Goal: Task Accomplishment & Management: Manage account settings

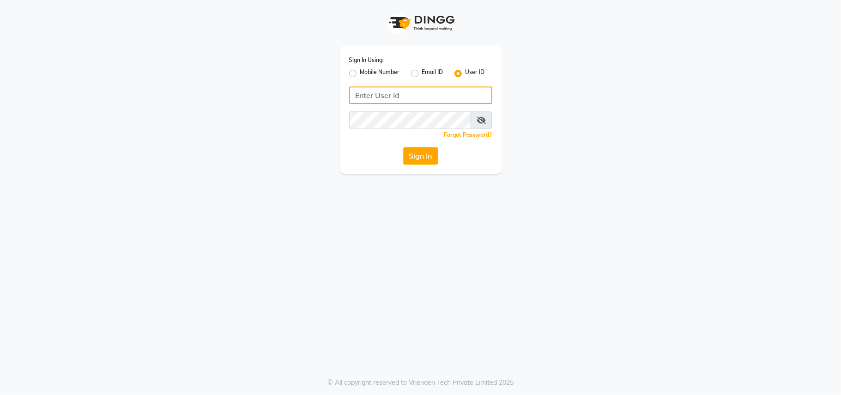
drag, startPoint x: 0, startPoint y: 0, endPoint x: 408, endPoint y: 91, distance: 418.3
click at [408, 91] on input "Username" at bounding box center [420, 95] width 143 height 18
type input "ravi salon"
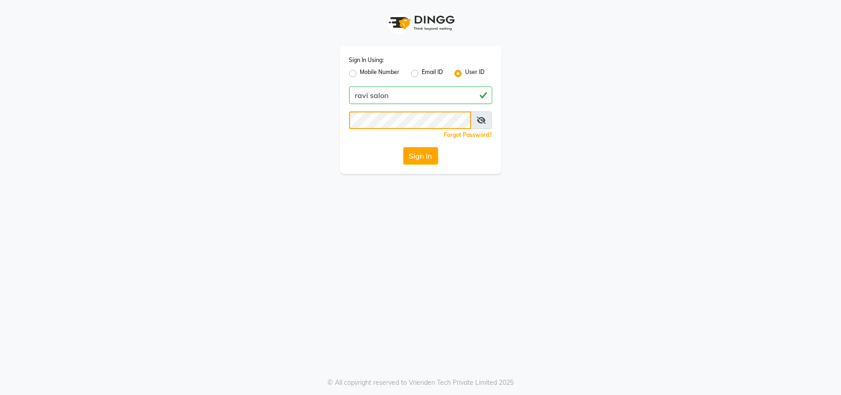
click at [403, 147] on button "Sign In" at bounding box center [420, 156] width 35 height 18
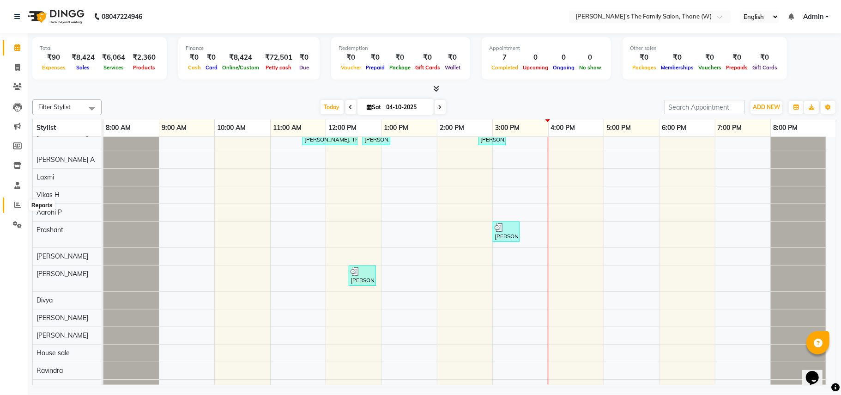
click at [15, 204] on icon at bounding box center [17, 204] width 7 height 7
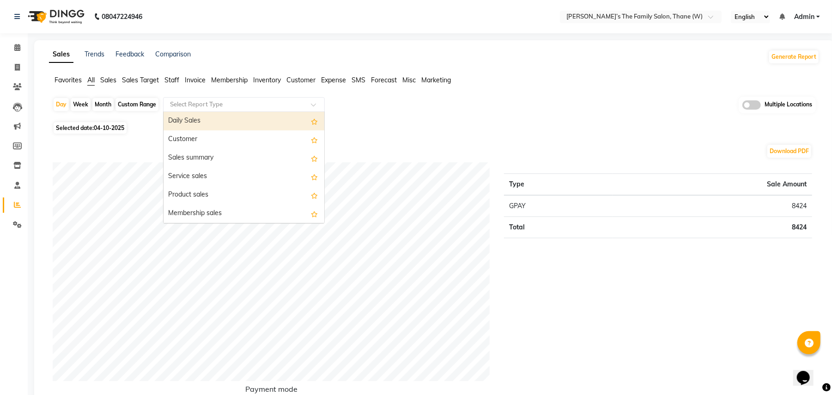
click at [254, 107] on input "text" at bounding box center [234, 104] width 133 height 9
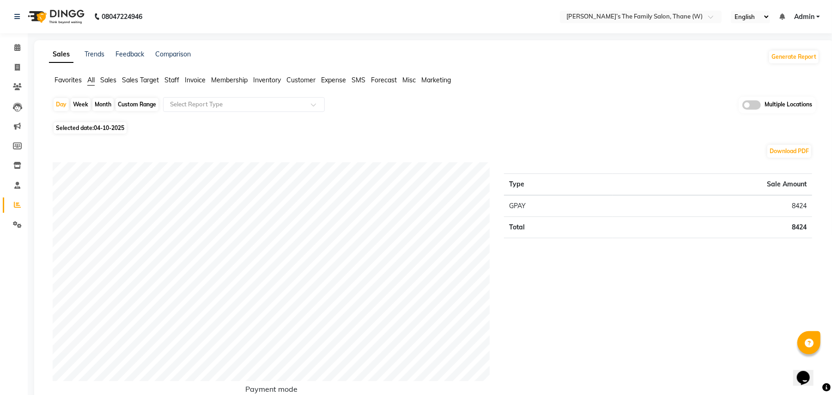
click at [426, 112] on div "Day Week Month Custom Range Select Report Type Multiple Locations" at bounding box center [434, 108] width 763 height 23
click at [655, 19] on input "text" at bounding box center [632, 17] width 134 height 9
drag, startPoint x: 578, startPoint y: 113, endPoint x: 296, endPoint y: 100, distance: 282.6
click at [296, 100] on div "Day Week Month Custom Range Select Report Type Multiple Locations" at bounding box center [434, 108] width 763 height 23
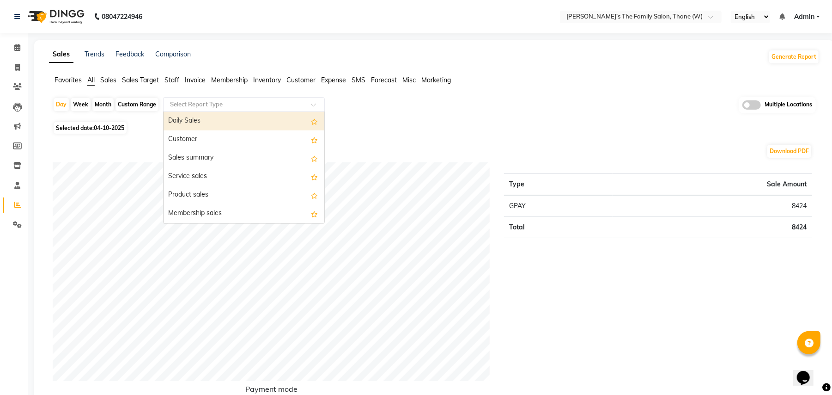
click at [296, 100] on input "text" at bounding box center [234, 104] width 133 height 9
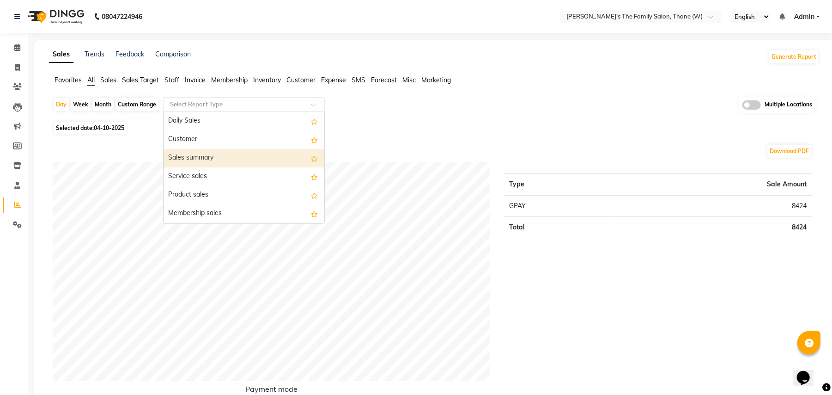
click at [252, 159] on div "Sales summary" at bounding box center [244, 158] width 161 height 18
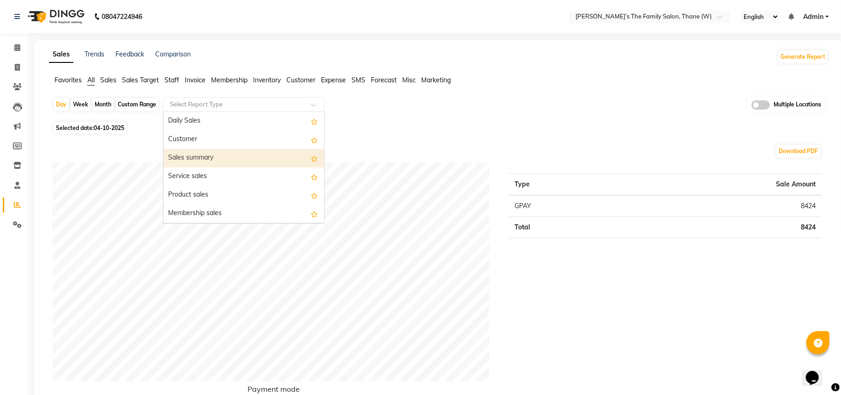
select select "full_report"
select select "csv"
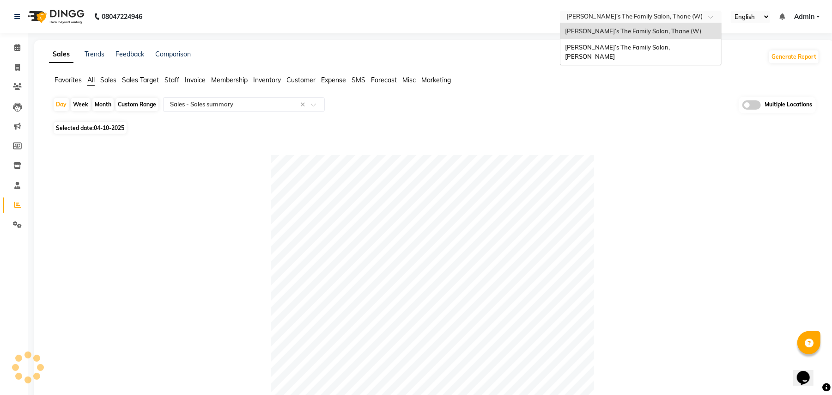
click at [647, 17] on input "text" at bounding box center [632, 17] width 134 height 9
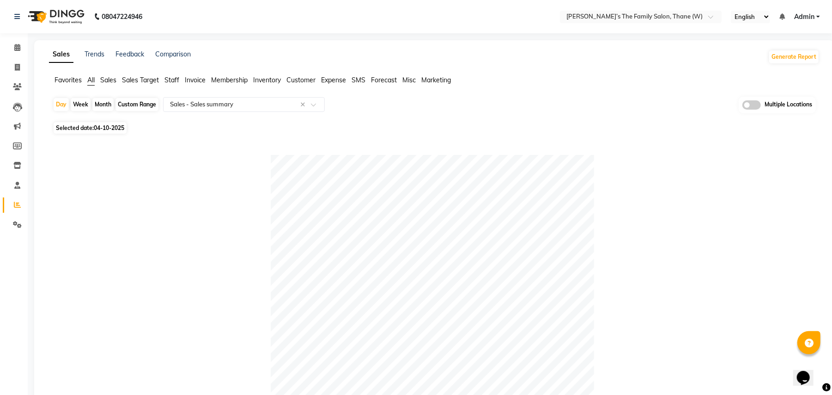
click at [755, 104] on span at bounding box center [751, 104] width 18 height 9
click at [742, 106] on input "checkbox" at bounding box center [742, 106] width 0 height 0
click at [486, 108] on span "Ravi’s the Family Salon, THANE (W) x" at bounding box center [424, 105] width 177 height 16
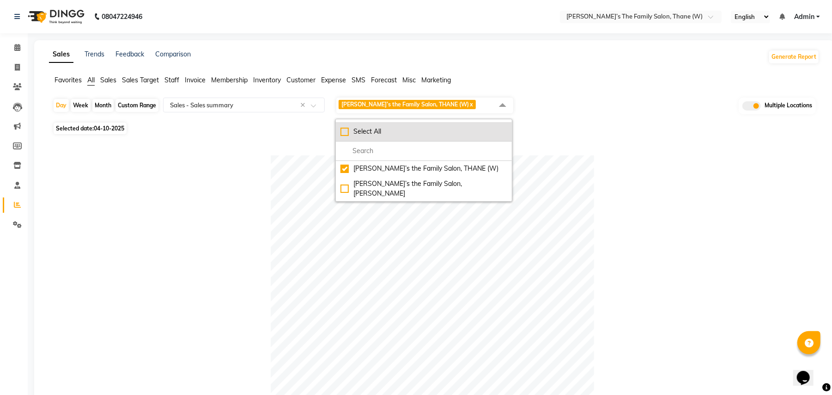
click at [384, 132] on div "Select All" at bounding box center [423, 132] width 167 height 10
checkbox input "true"
click at [187, 165] on div at bounding box center [433, 316] width 760 height 323
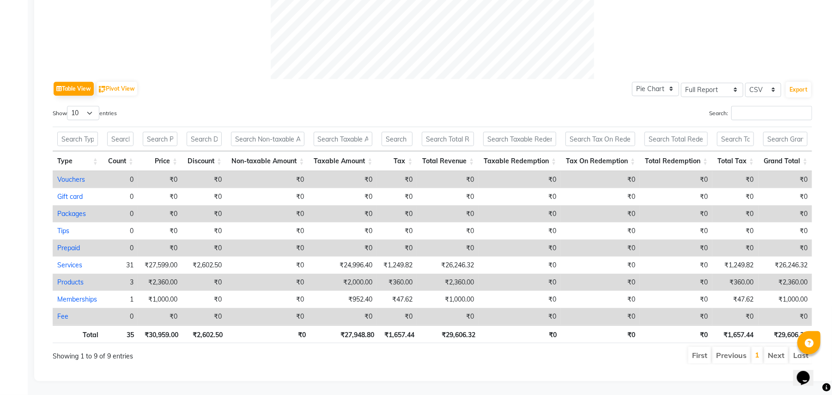
scroll to position [66, 0]
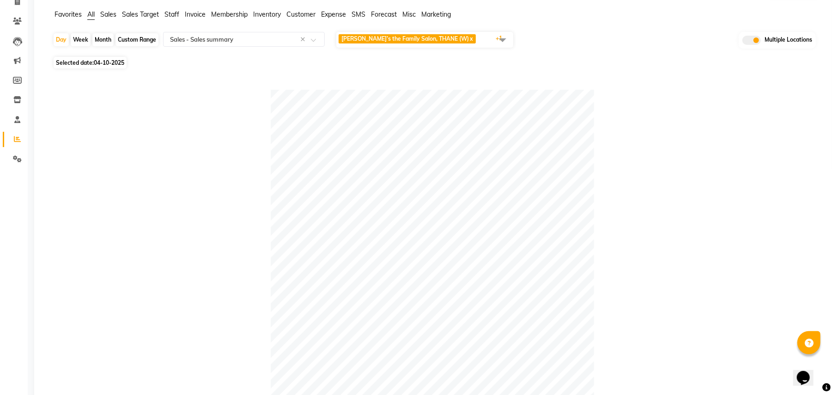
click at [460, 42] on span "Ravi’s the Family Salon, THANE (W) x Ravi’s the Family Salon, Mulund x +1" at bounding box center [424, 40] width 177 height 16
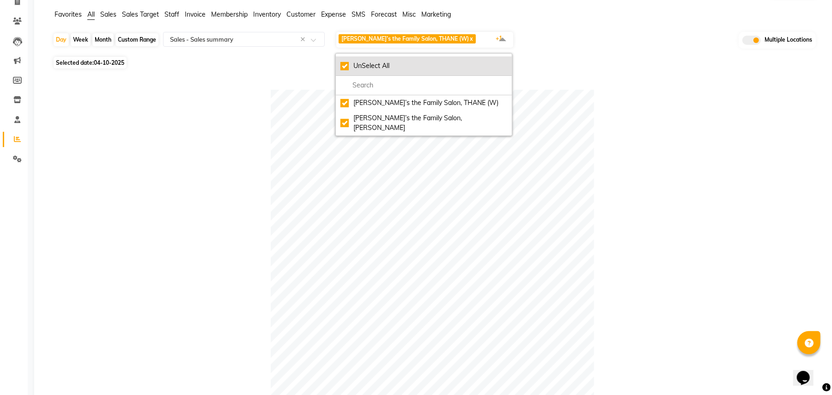
click at [350, 68] on div "UnSelect All" at bounding box center [423, 66] width 167 height 10
checkbox input "false"
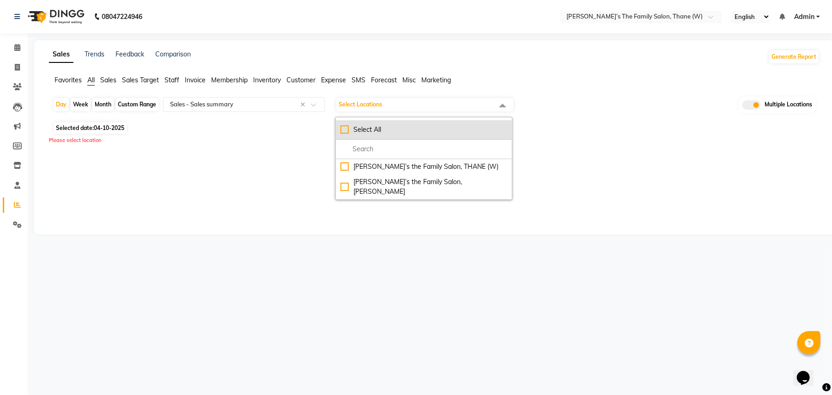
scroll to position [0, 0]
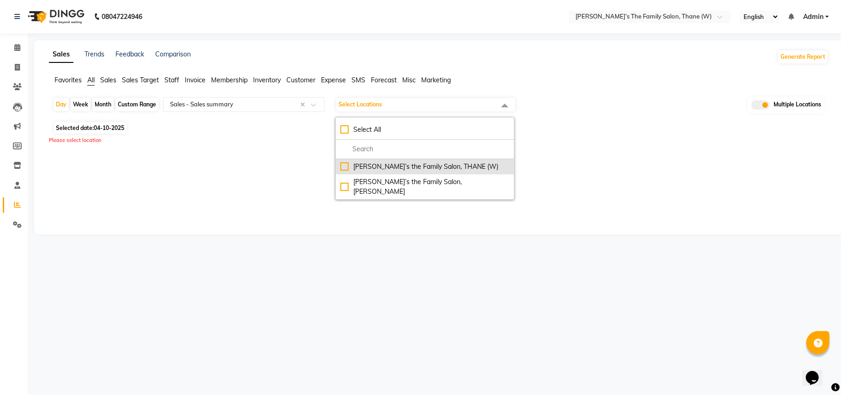
click at [347, 164] on div "Ravi’s the Family Salon, THANE (W)" at bounding box center [424, 167] width 169 height 10
checkbox input "true"
select select "full_report"
select select "csv"
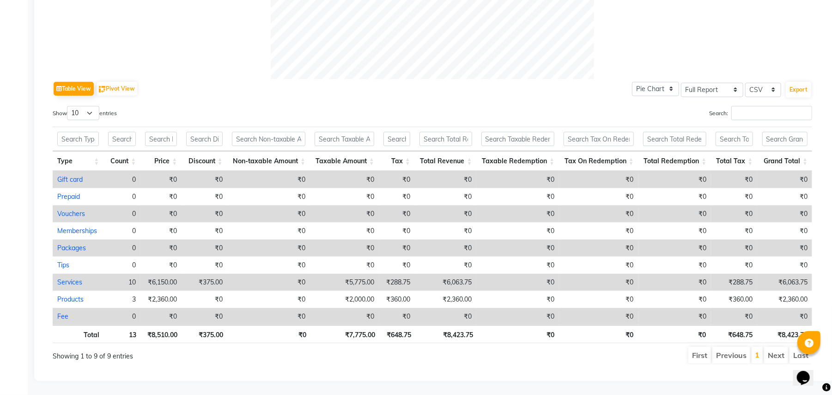
scroll to position [66, 0]
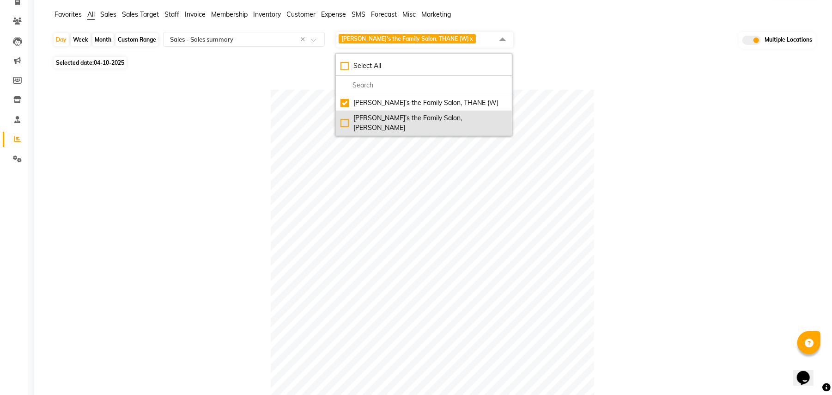
click at [476, 121] on div "Ravi’s the Family Salon, Mulund" at bounding box center [423, 122] width 167 height 19
checkbox input "true"
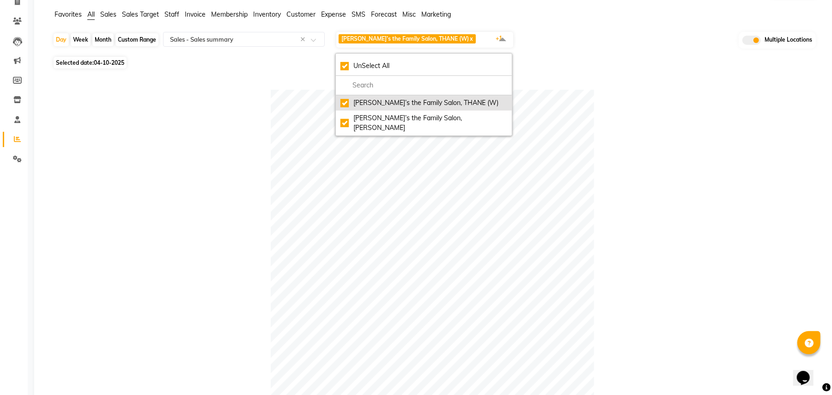
click at [412, 100] on div "Ravi’s the Family Salon, THANE (W)" at bounding box center [423, 103] width 167 height 10
checkbox input "false"
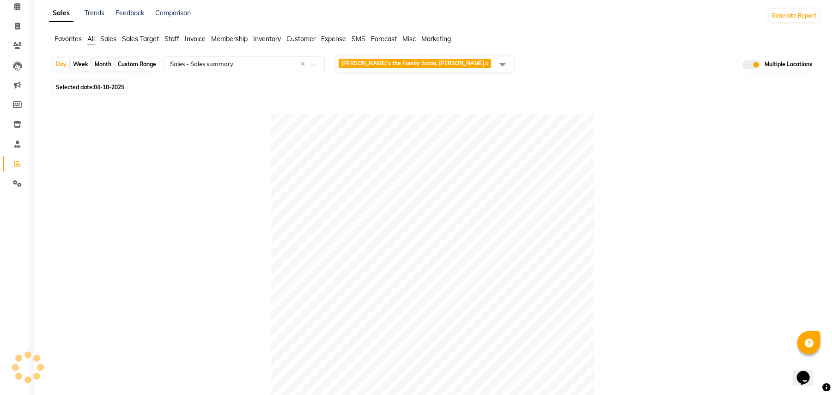
scroll to position [0, 0]
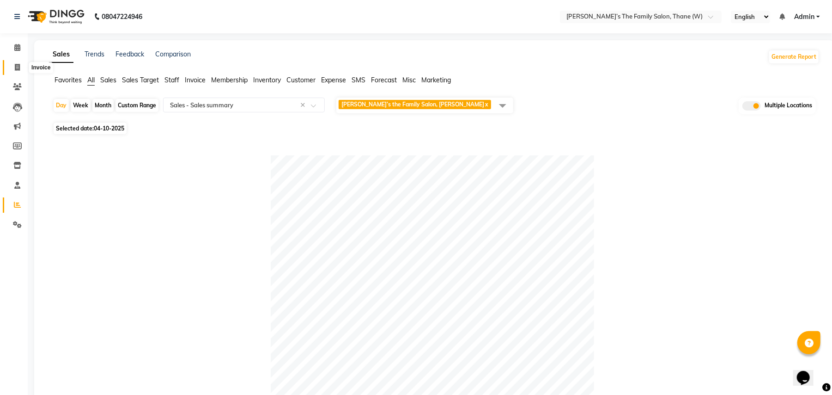
click at [15, 69] on icon at bounding box center [17, 67] width 5 height 7
select select "service"
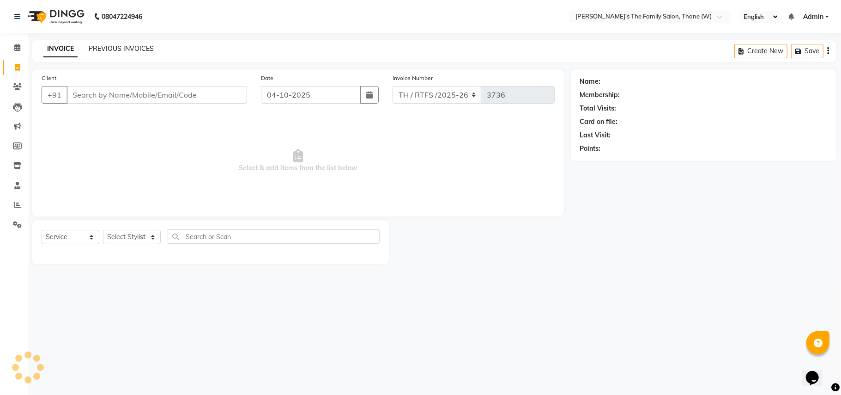
click at [148, 49] on link "PREVIOUS INVOICES" at bounding box center [121, 48] width 65 height 8
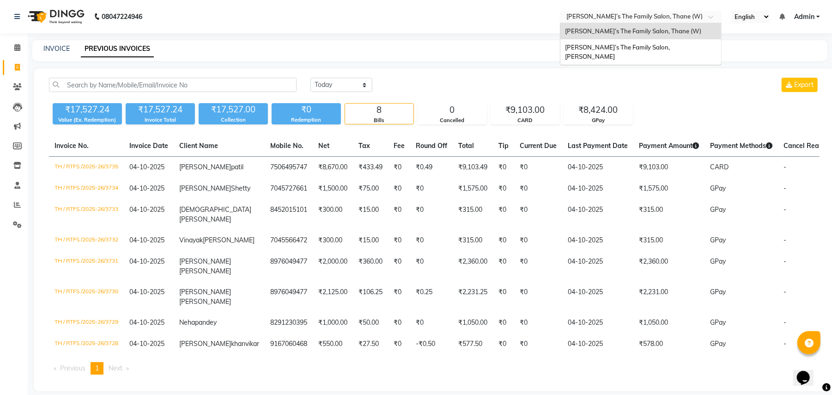
click at [626, 18] on input "text" at bounding box center [632, 17] width 134 height 9
click at [632, 45] on span "Ravi’s The Family Salon, Mulund" at bounding box center [618, 51] width 106 height 17
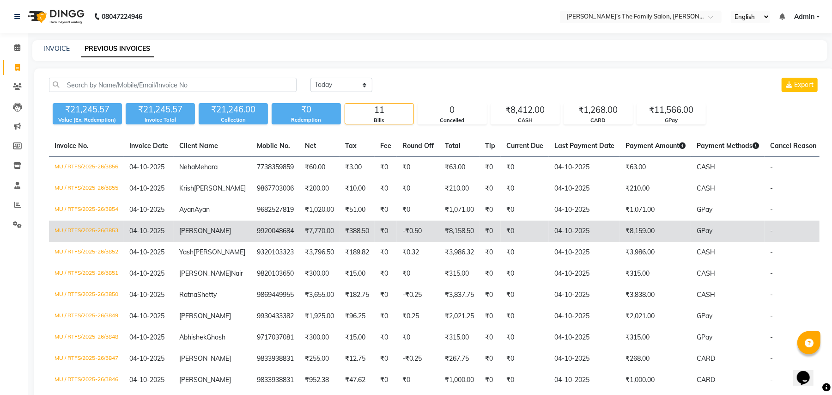
click at [302, 242] on td "₹7,770.00" at bounding box center [319, 230] width 40 height 21
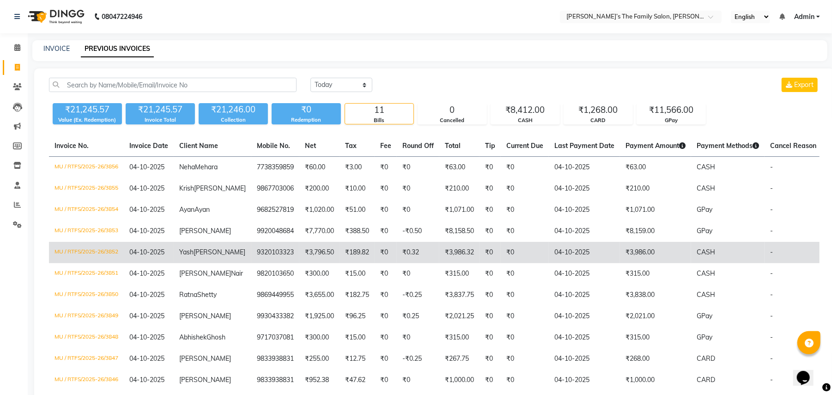
click at [299, 263] on td "₹3,796.50" at bounding box center [319, 252] width 40 height 21
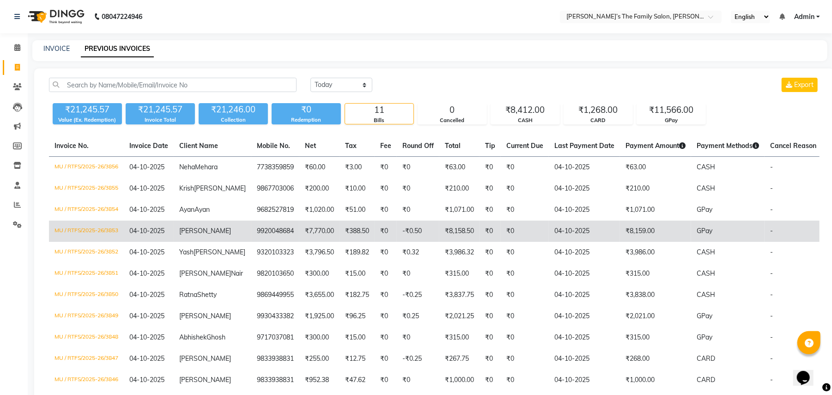
click at [220, 242] on td "Apna Ramanan" at bounding box center [213, 230] width 78 height 21
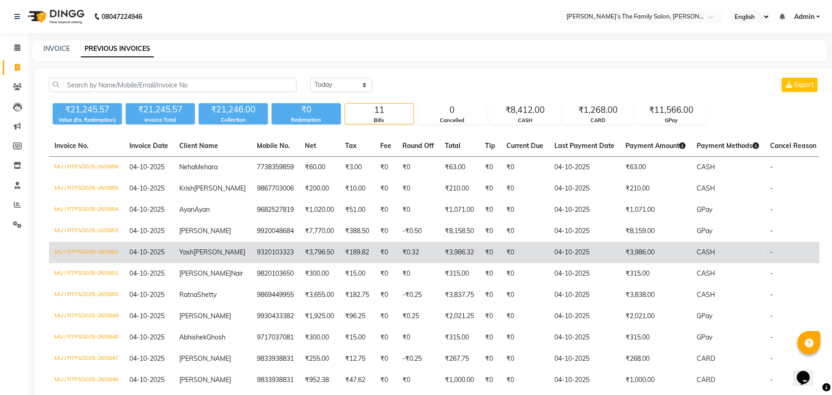
click at [251, 263] on td "9320103323" at bounding box center [275, 252] width 48 height 21
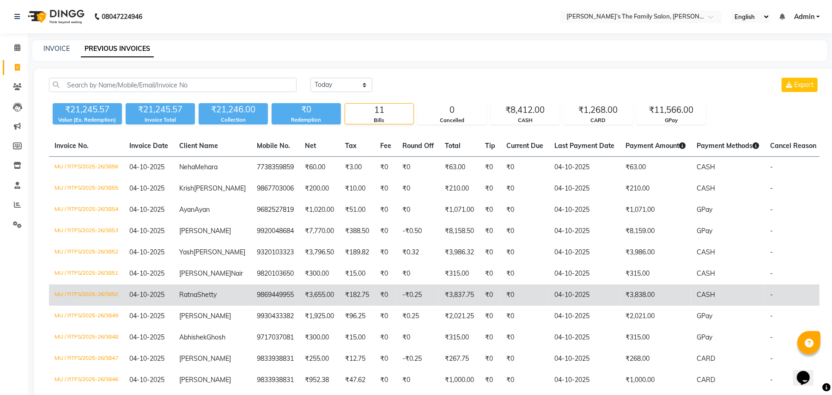
click at [252, 305] on td "9869449955" at bounding box center [275, 294] width 48 height 21
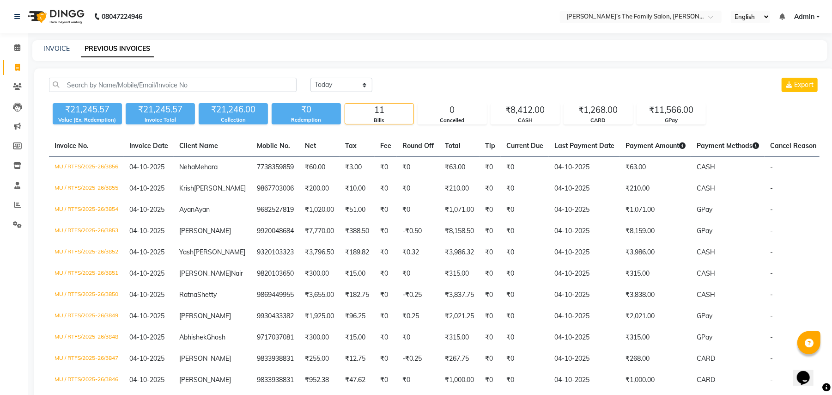
scroll to position [120, 0]
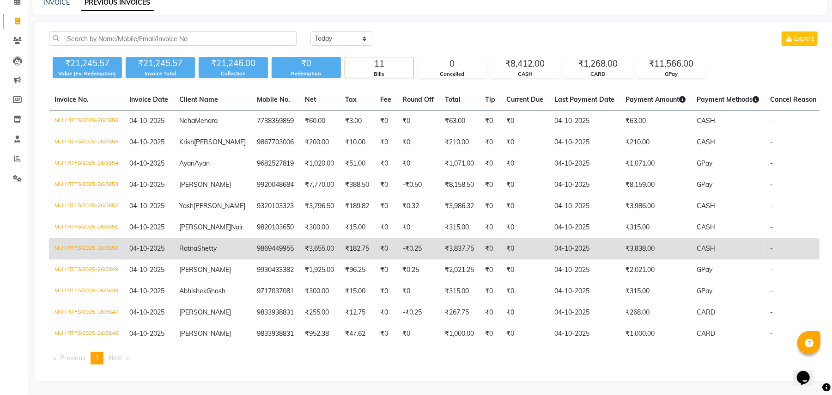
click at [340, 238] on td "₹182.75" at bounding box center [357, 248] width 35 height 21
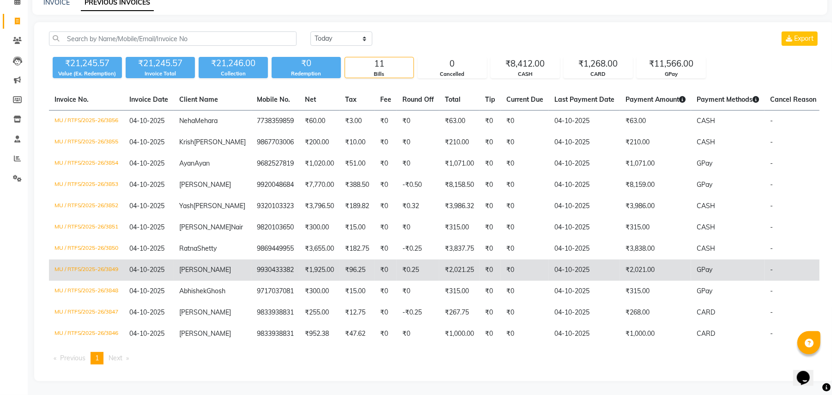
click at [215, 259] on td "Bhavin Doshi" at bounding box center [213, 269] width 78 height 21
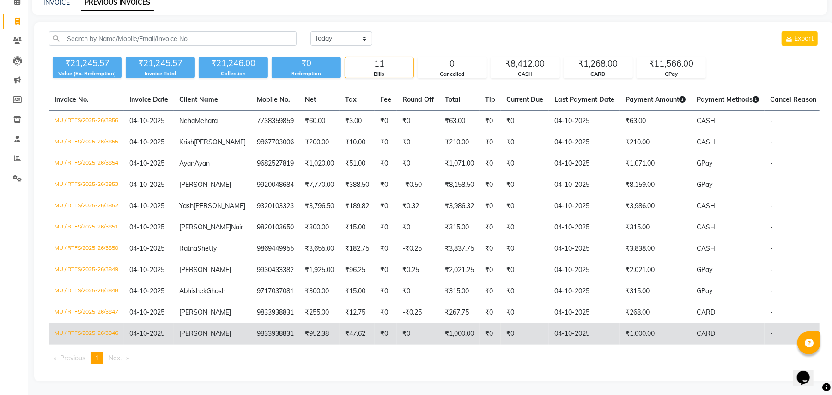
click at [251, 323] on td "9833938831" at bounding box center [275, 333] width 48 height 21
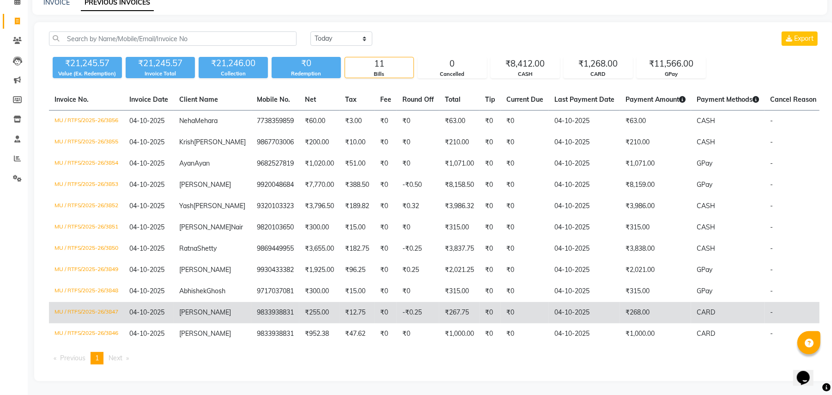
click at [299, 302] on td "₹255.00" at bounding box center [319, 312] width 40 height 21
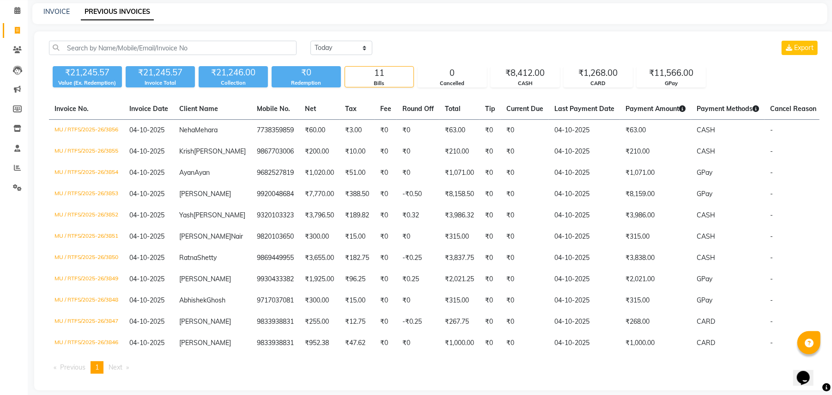
scroll to position [0, 0]
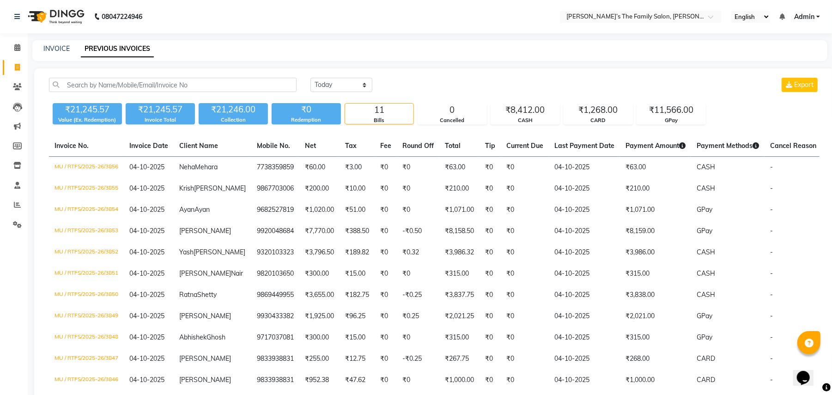
click at [459, 63] on main "INVOICE PREVIOUS INVOICES Today Yesterday Custom Range Export ₹21,245.57 Value …" at bounding box center [430, 240] width 804 height 401
click at [14, 201] on icon at bounding box center [17, 204] width 7 height 7
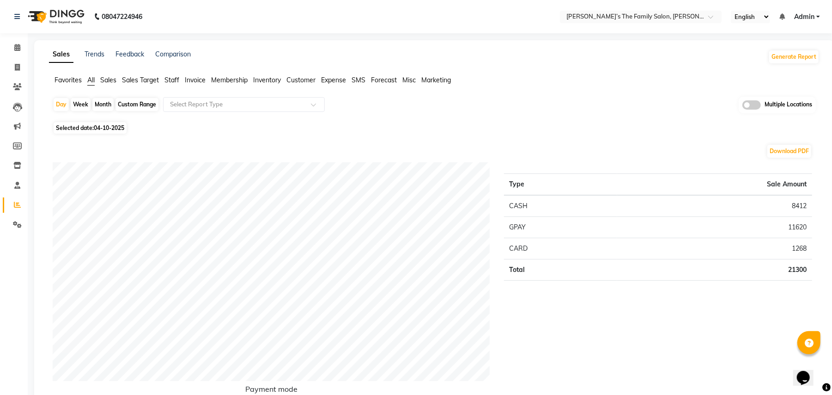
click at [176, 77] on span "Staff" at bounding box center [171, 80] width 15 height 8
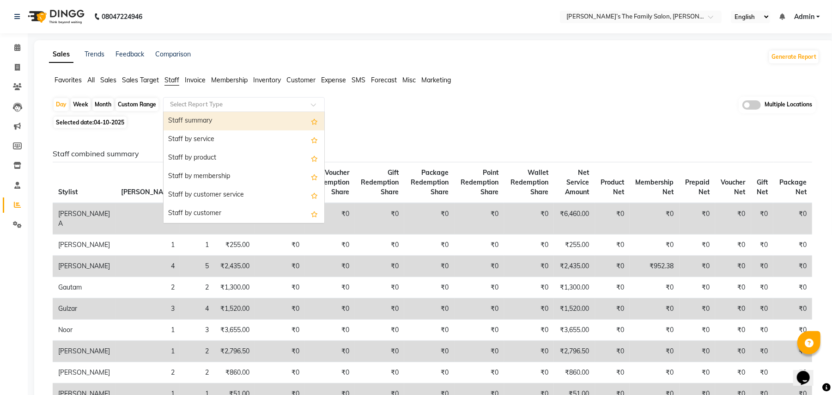
click at [211, 109] on div "Select Report Type" at bounding box center [244, 104] width 162 height 15
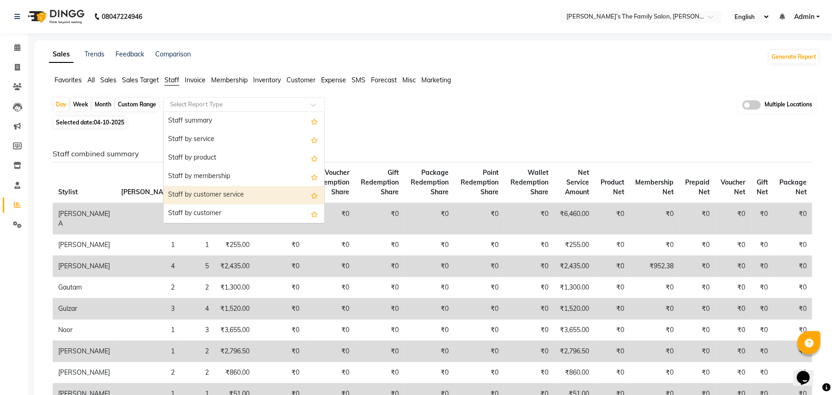
click at [222, 189] on div "Staff by customer service" at bounding box center [244, 195] width 161 height 18
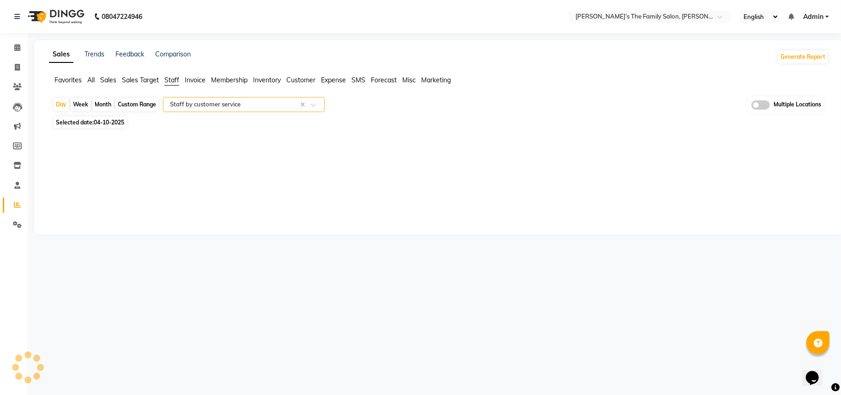
select select "full_report"
select select "csv"
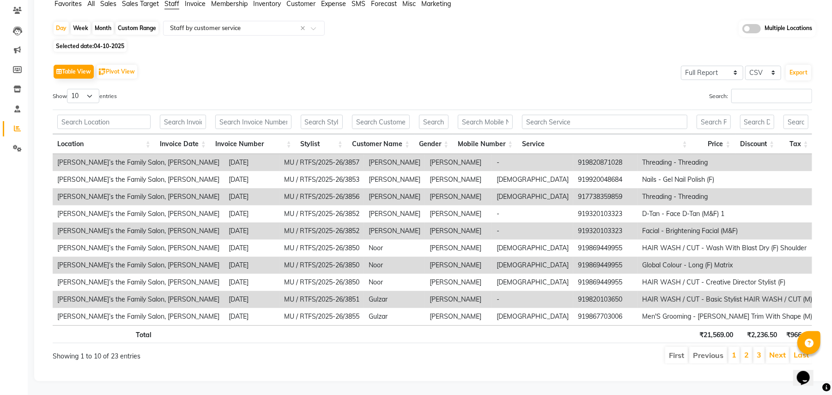
click at [446, 62] on div "Table View Pivot View Select Full Report Filtered Report Select CSV PDF Export" at bounding box center [433, 71] width 760 height 19
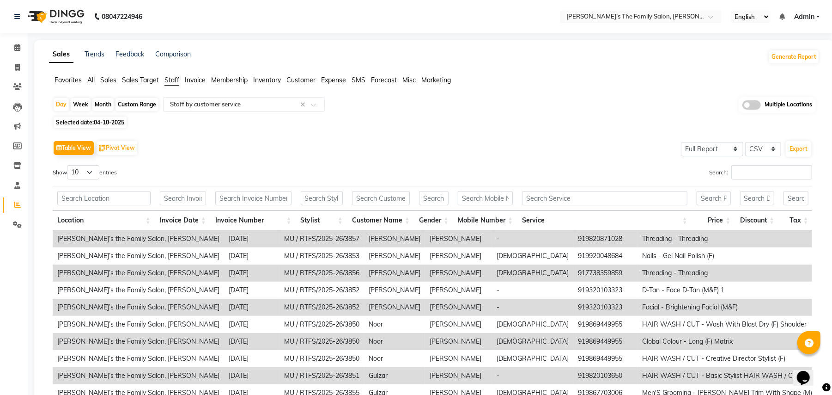
click at [500, 135] on div "Table View Pivot View Select Full Report Filtered Report Select CSV PDF Export …" at bounding box center [432, 289] width 774 height 317
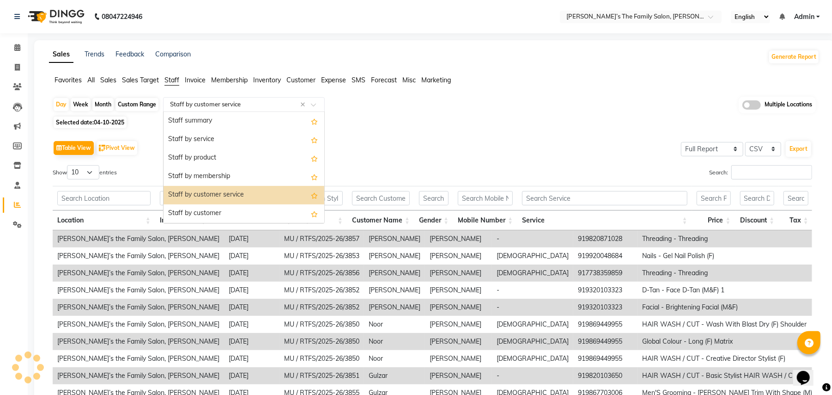
click at [273, 108] on input "text" at bounding box center [234, 104] width 133 height 9
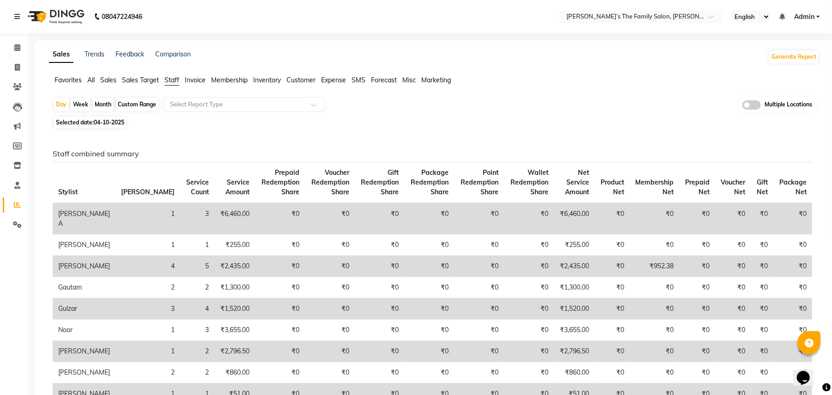
click at [399, 111] on div "Day Week Month Custom Range Select Report Type Multiple Locations" at bounding box center [434, 105] width 763 height 17
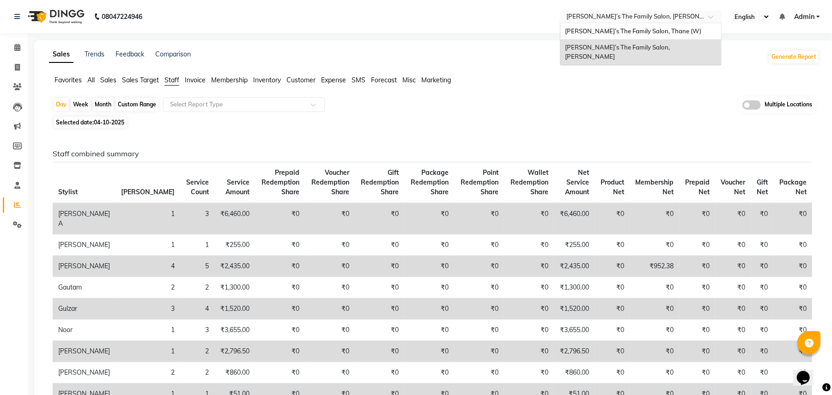
click at [618, 15] on input "text" at bounding box center [632, 17] width 134 height 9
click at [616, 32] on span "Ravi’s The Family Salon, Thane (W)" at bounding box center [633, 30] width 136 height 7
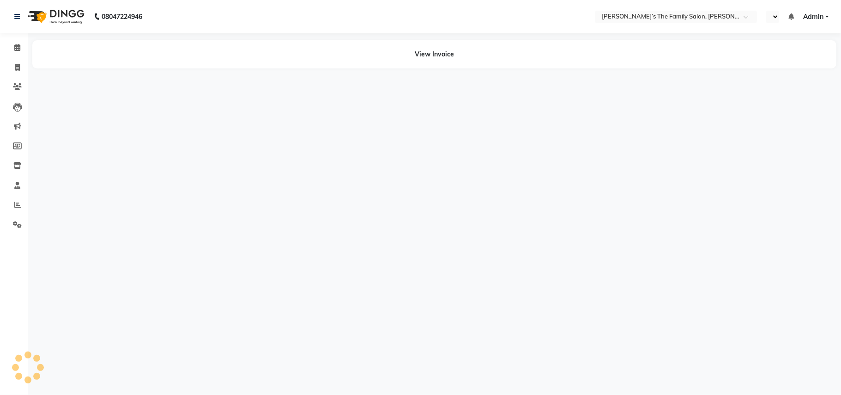
select select "en"
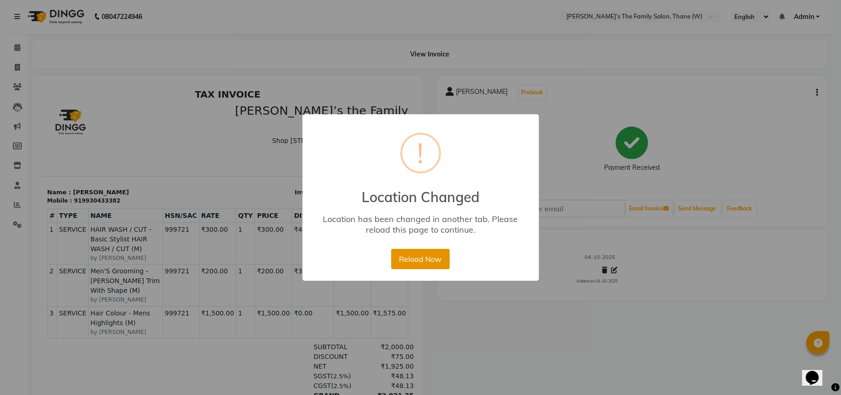
click at [429, 260] on button "Reload Now" at bounding box center [420, 259] width 59 height 20
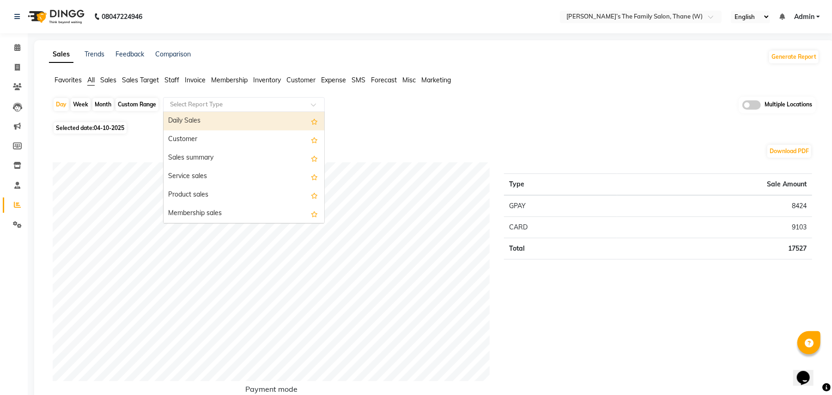
click at [188, 103] on input "text" at bounding box center [234, 104] width 133 height 9
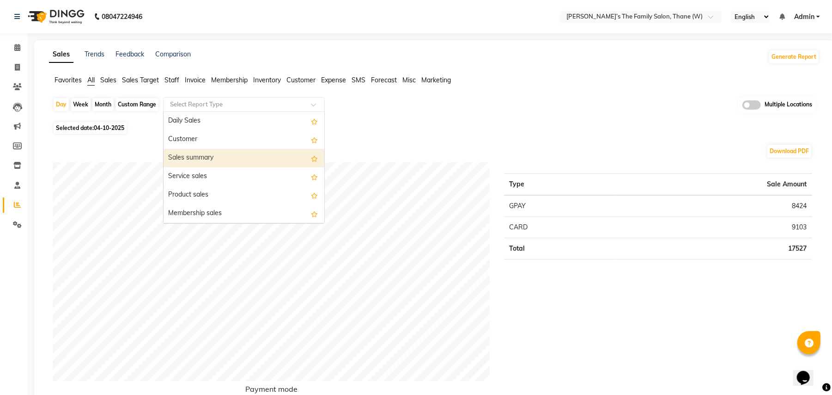
click at [241, 152] on div "Sales summary" at bounding box center [244, 158] width 161 height 18
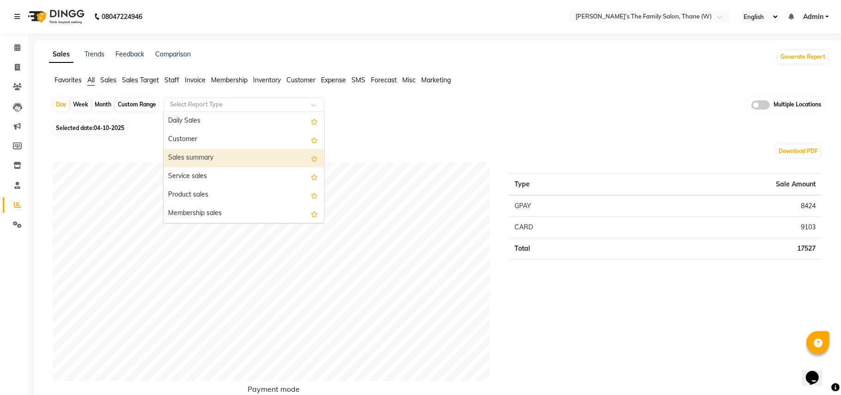
select select "full_report"
select select "csv"
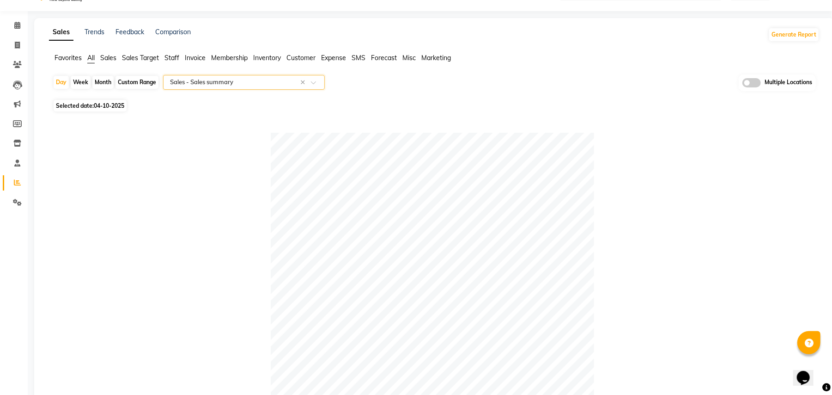
scroll to position [0, 0]
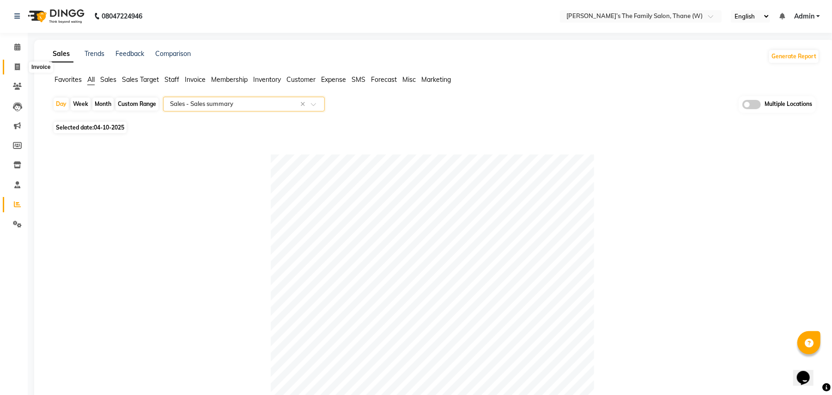
click at [15, 68] on icon at bounding box center [17, 66] width 5 height 7
select select "service"
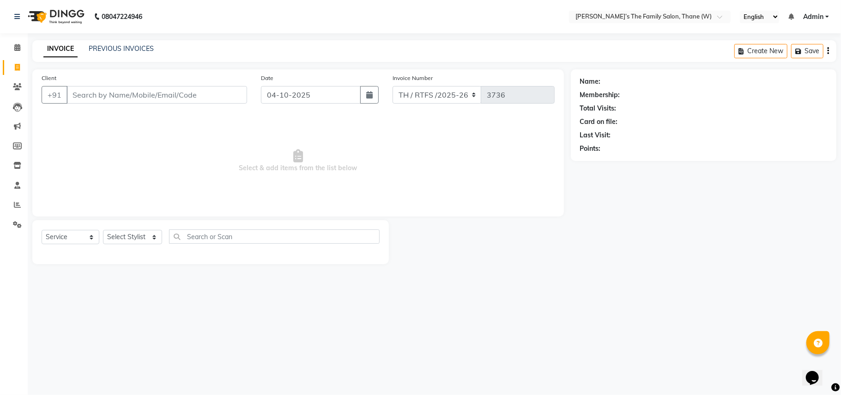
click at [128, 53] on div "PREVIOUS INVOICES" at bounding box center [121, 49] width 65 height 10
click at [132, 46] on link "PREVIOUS INVOICES" at bounding box center [121, 48] width 65 height 8
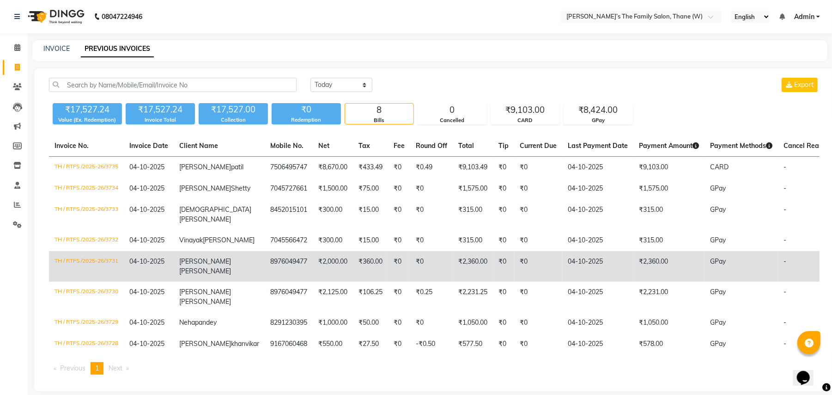
click at [313, 280] on td "₹2,000.00" at bounding box center [333, 266] width 40 height 30
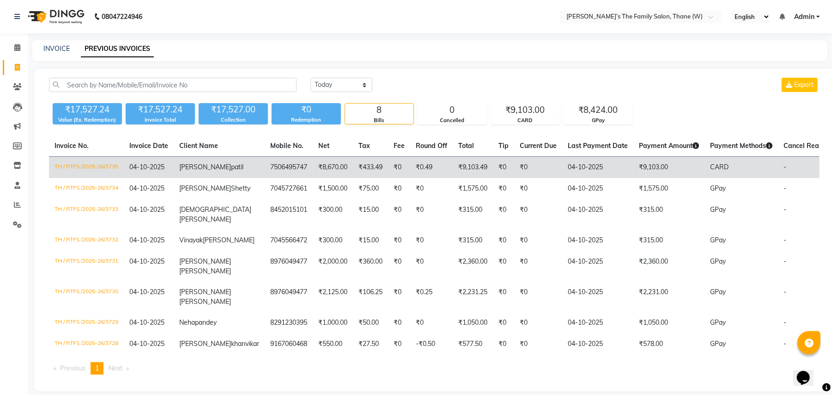
click at [388, 176] on td "₹0" at bounding box center [399, 168] width 22 height 22
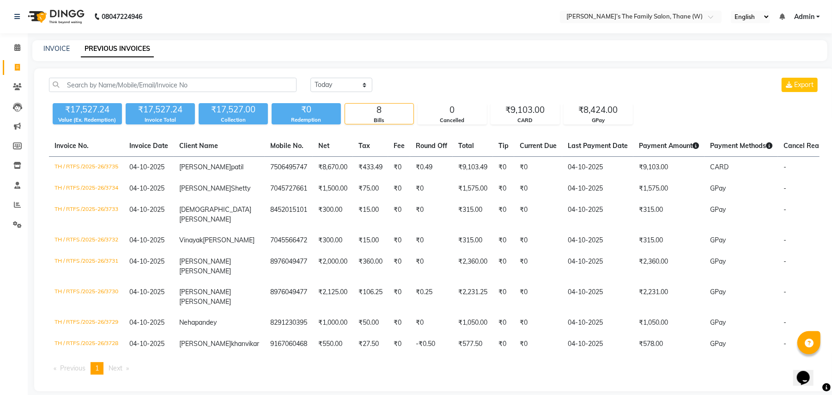
click at [474, 87] on div "Today Yesterday Custom Range Export" at bounding box center [564, 85] width 509 height 14
click at [14, 205] on icon at bounding box center [17, 204] width 7 height 7
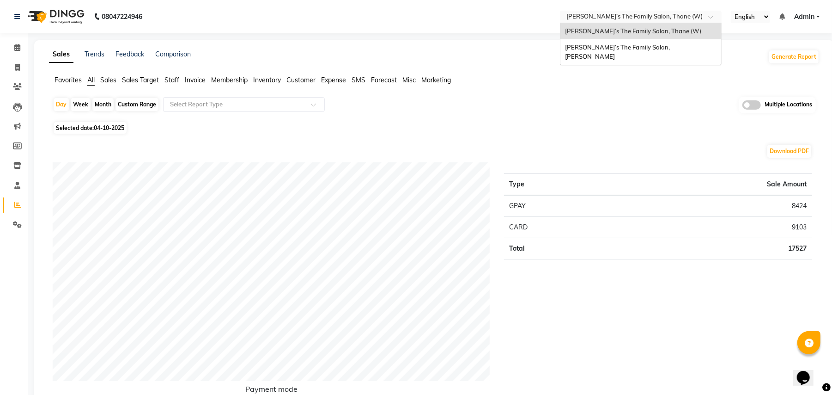
click at [575, 16] on input "text" at bounding box center [632, 17] width 134 height 9
click at [597, 43] on div "[PERSON_NAME]’s The Family Salon, [PERSON_NAME]" at bounding box center [640, 51] width 161 height 25
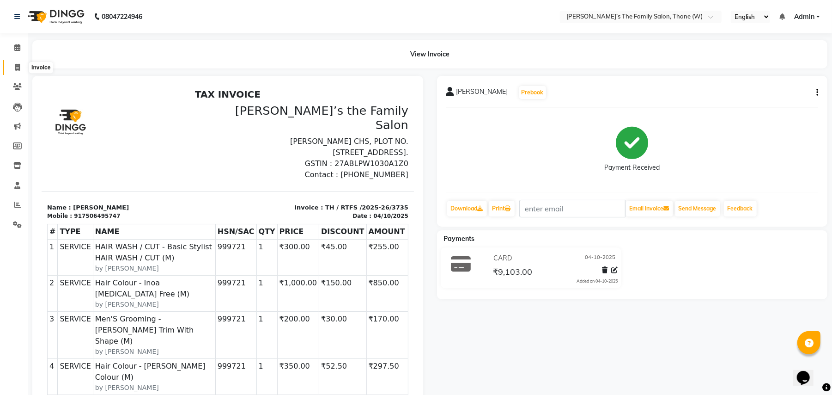
click at [16, 69] on icon at bounding box center [17, 67] width 5 height 7
select select "service"
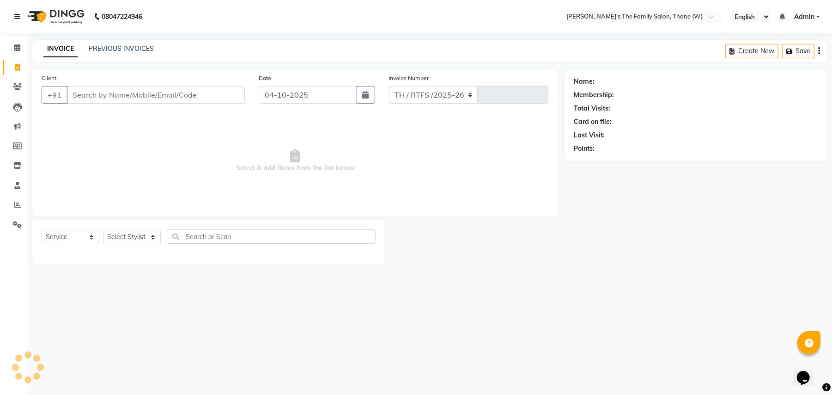
select select "8004"
type input "3736"
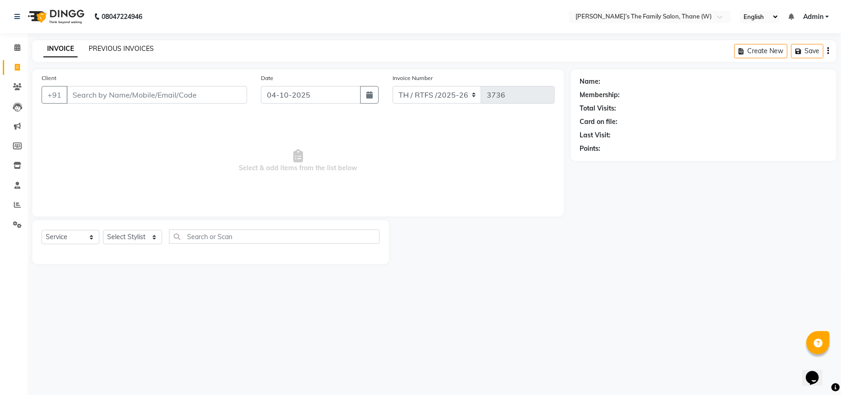
click at [116, 50] on link "PREVIOUS INVOICES" at bounding box center [121, 48] width 65 height 8
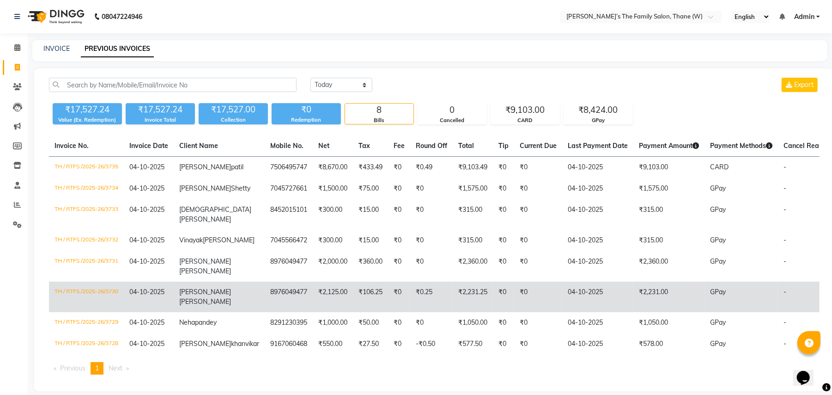
click at [268, 312] on td "8976049477" at bounding box center [289, 296] width 48 height 30
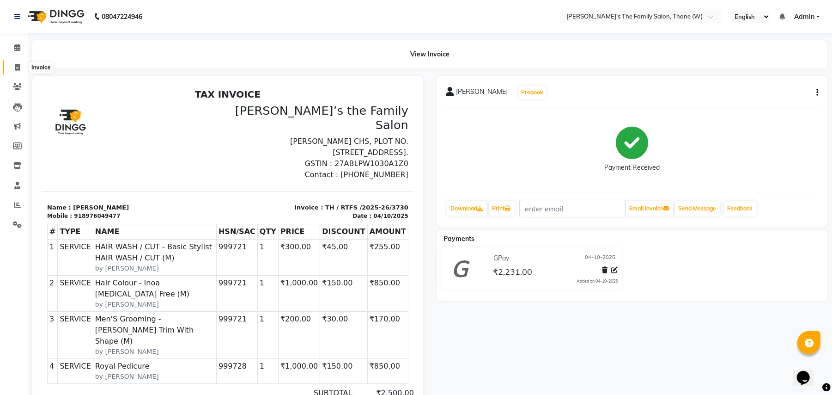
click at [19, 71] on icon at bounding box center [17, 67] width 5 height 7
select select "service"
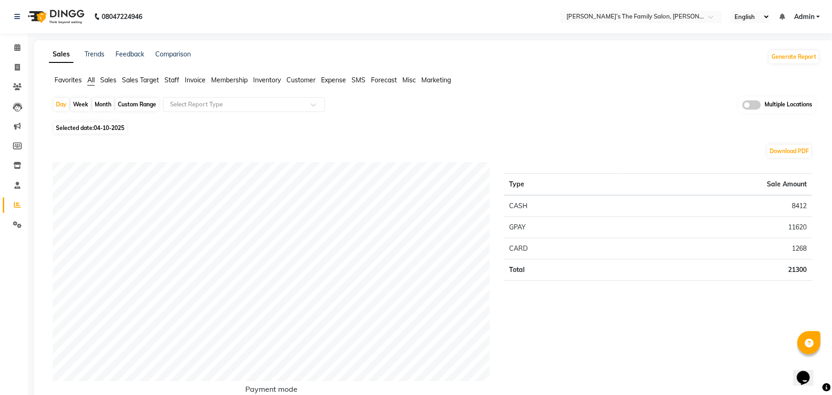
click at [813, 17] on span "Admin" at bounding box center [804, 17] width 20 height 10
click at [793, 67] on link "Sign out" at bounding box center [772, 63] width 85 height 14
